Goal: Information Seeking & Learning: Learn about a topic

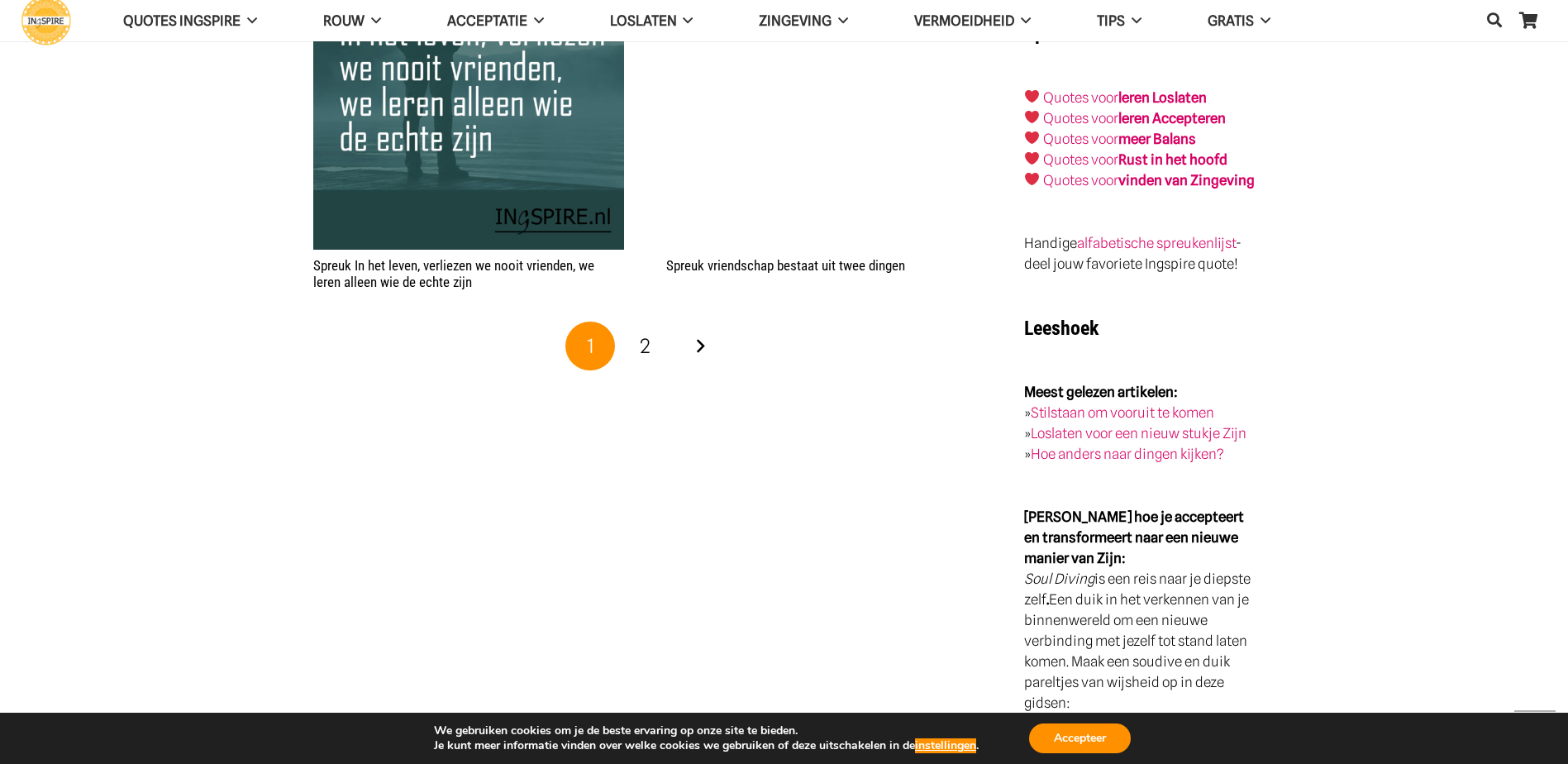
scroll to position [2977, 0]
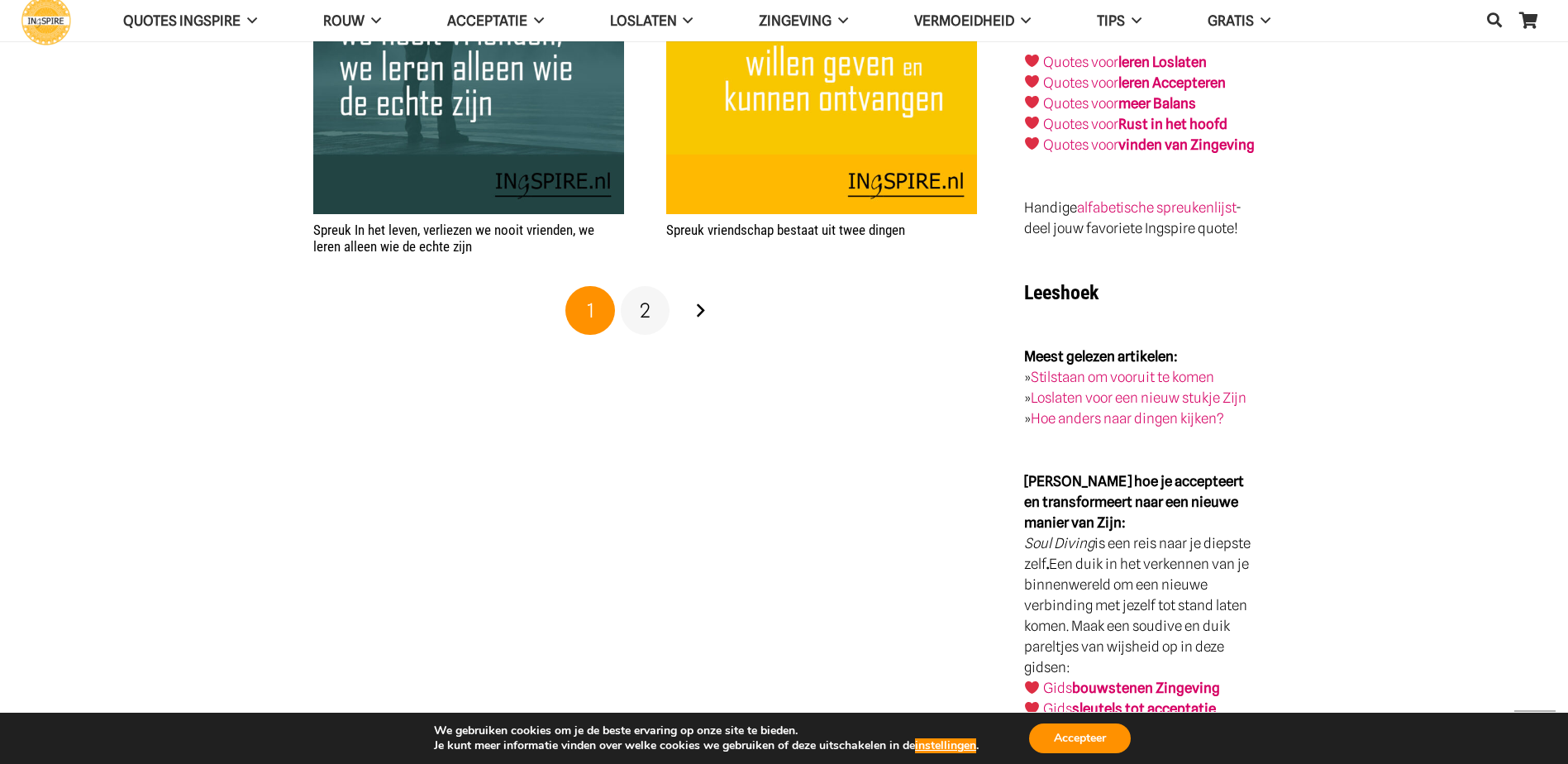
click at [648, 312] on span "2" at bounding box center [645, 311] width 11 height 24
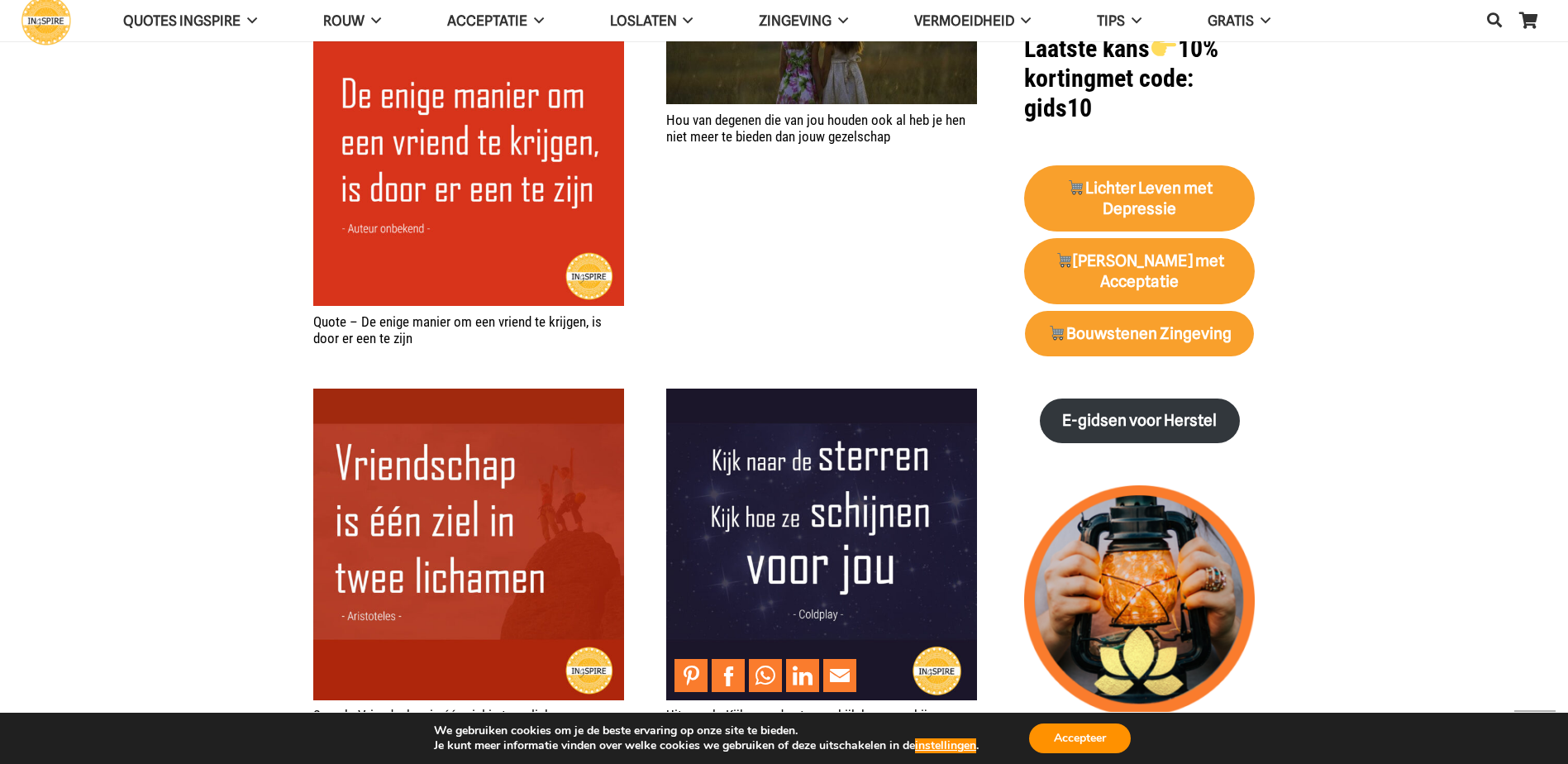
scroll to position [2068, 0]
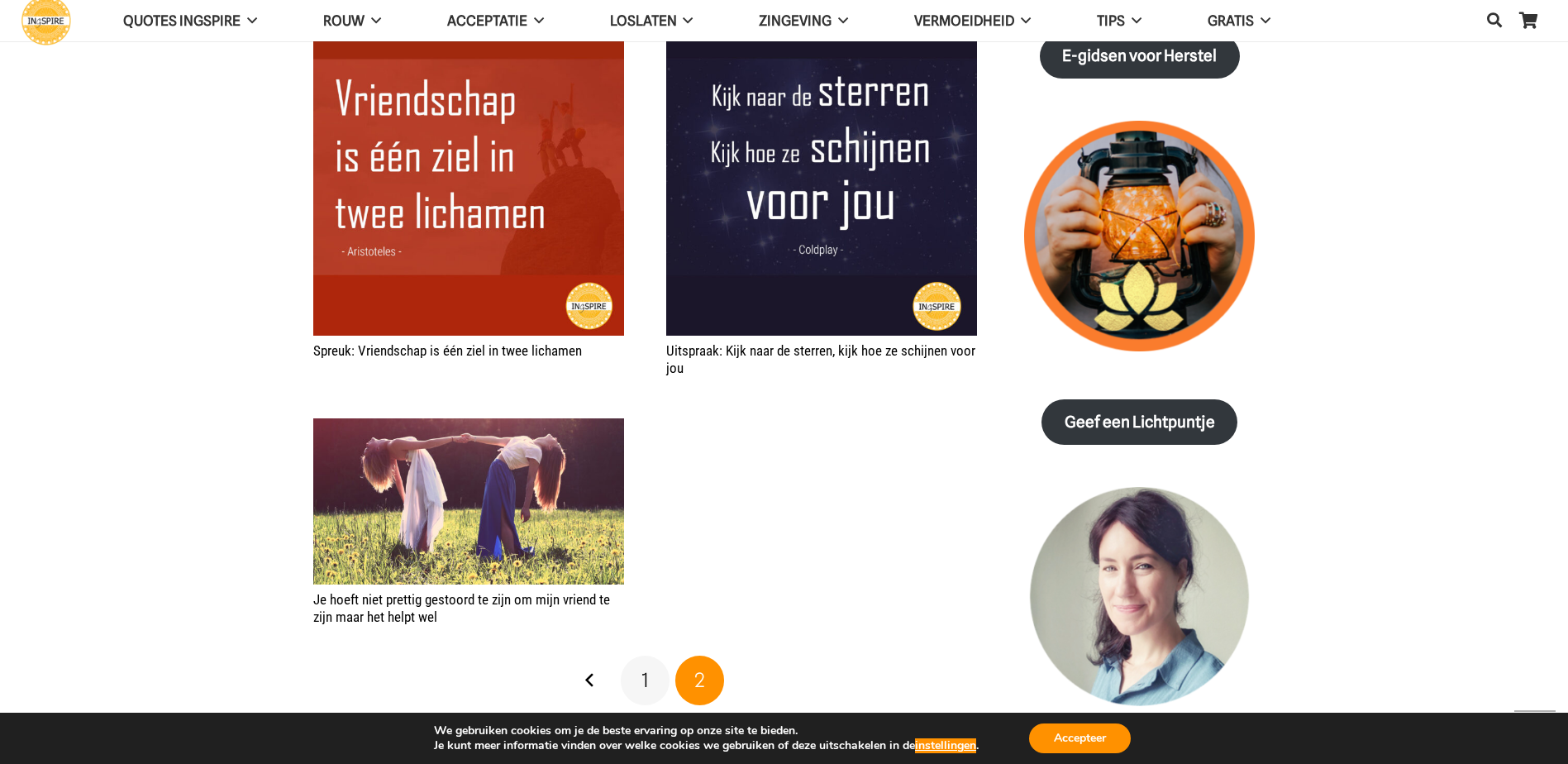
click at [651, 681] on link "1" at bounding box center [646, 681] width 50 height 50
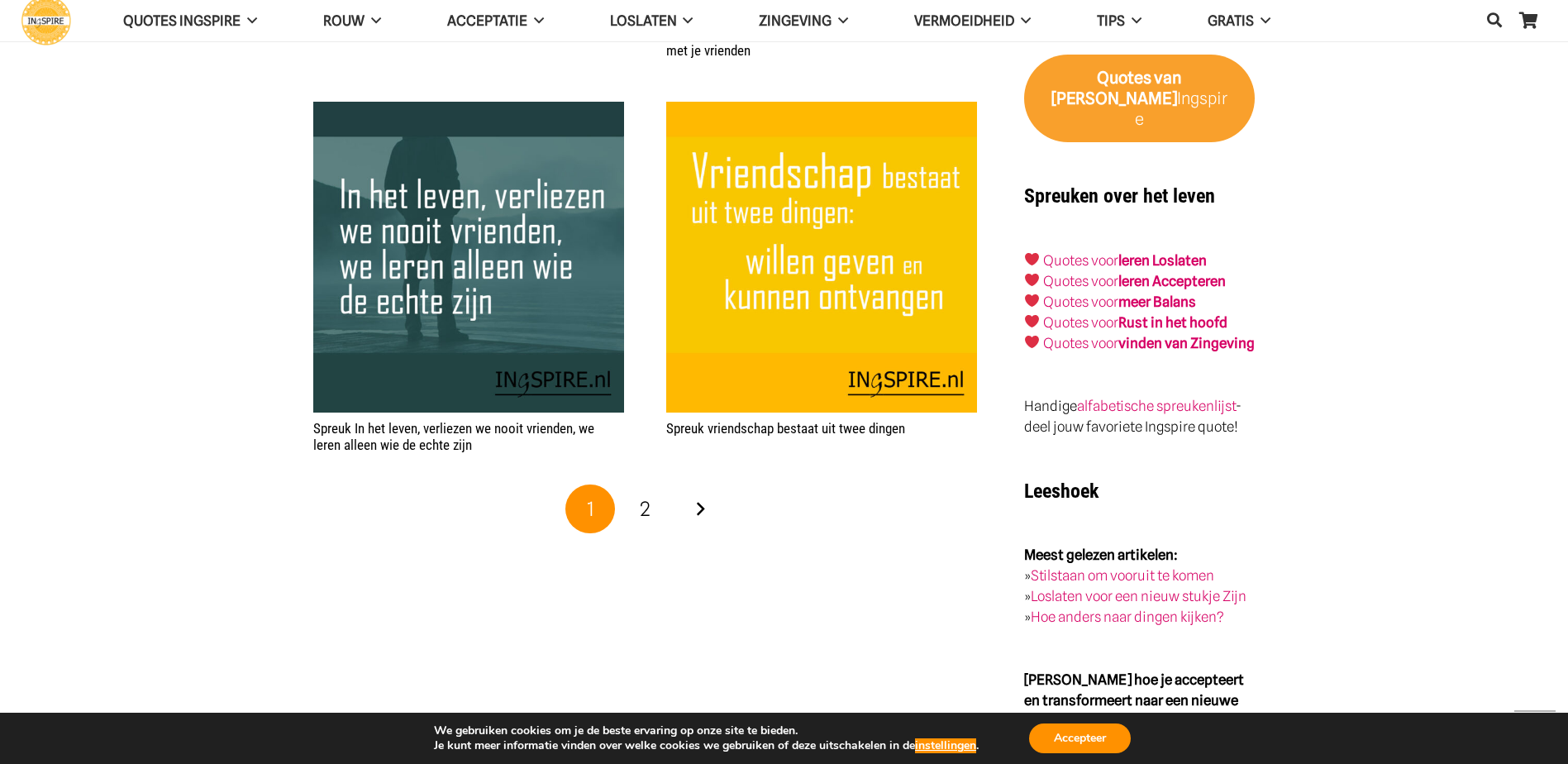
scroll to position [2646, 0]
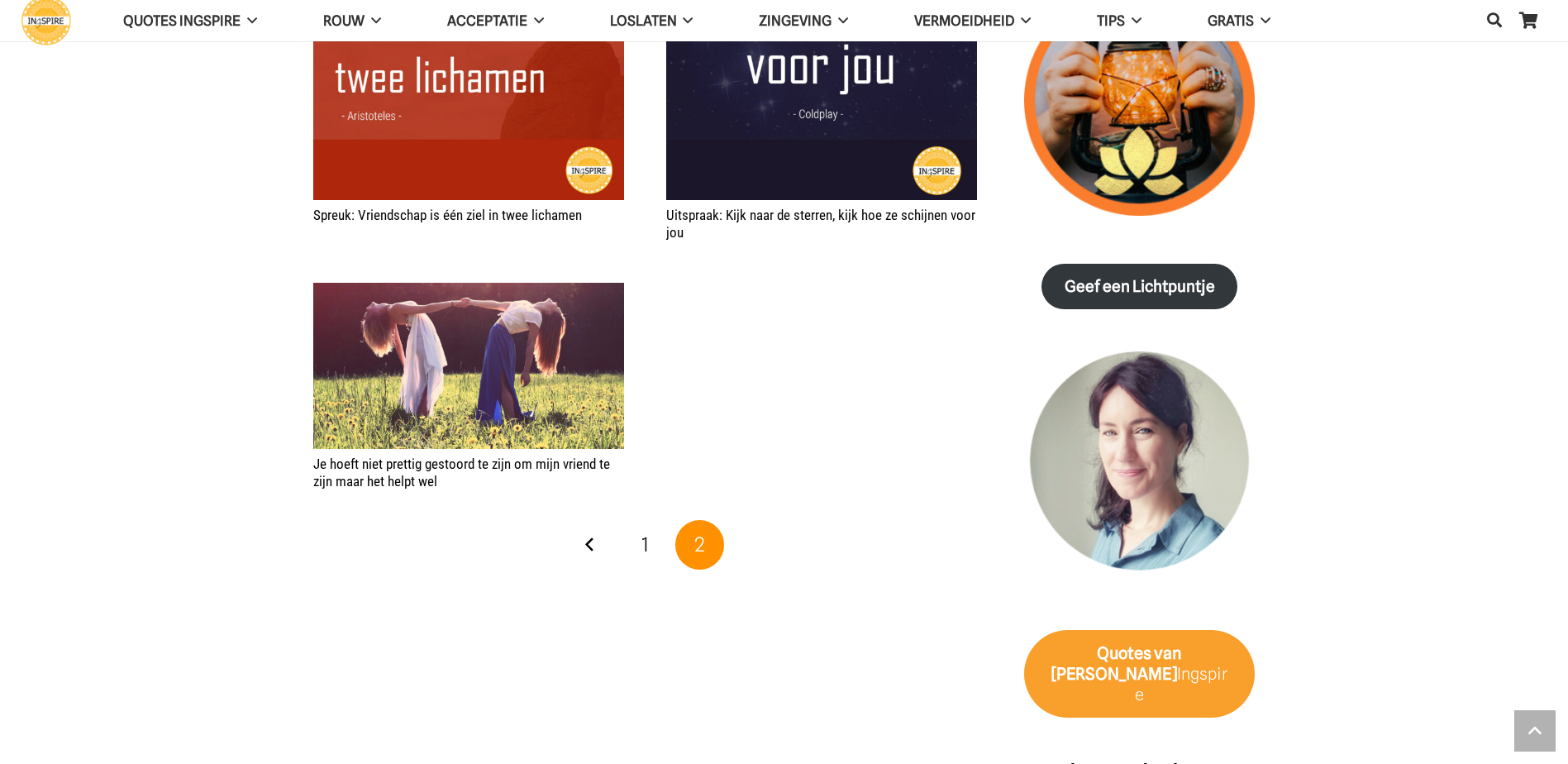
scroll to position [2233, 0]
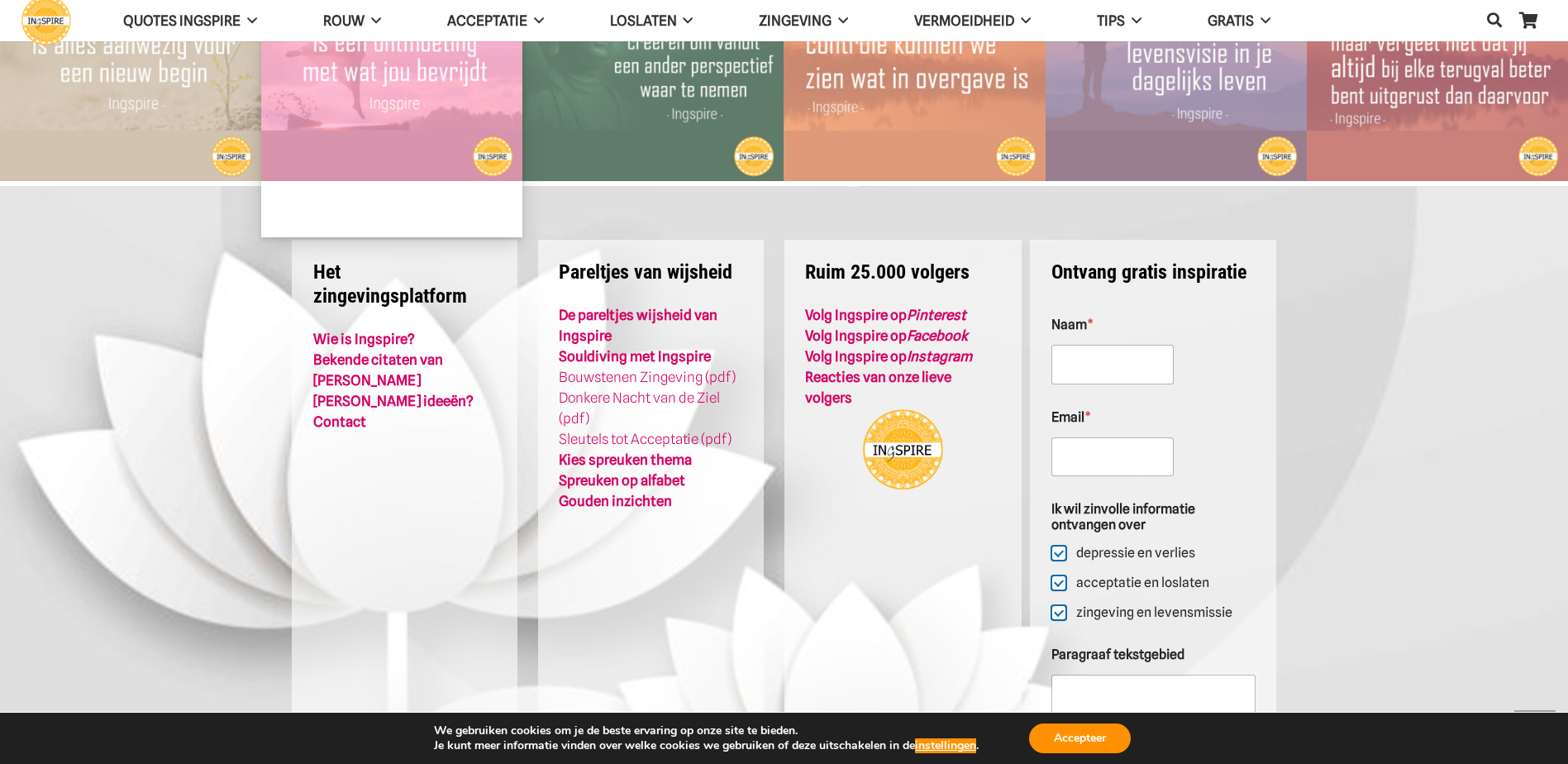
scroll to position [4134, 0]
